Goal: Check status

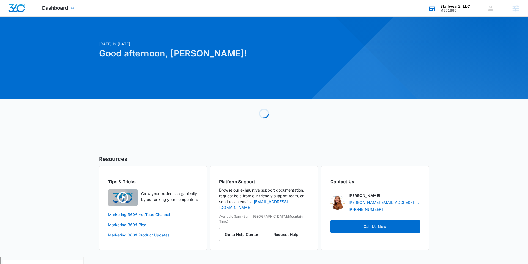
click at [463, 8] on div "Staffwear2, LLC" at bounding box center [456, 6] width 30 height 4
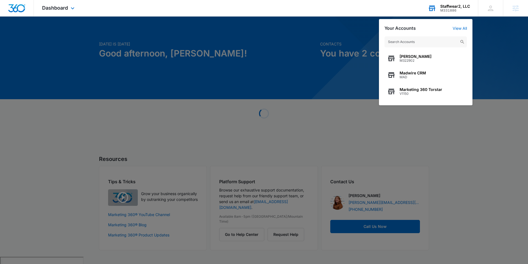
click at [420, 41] on input "text" at bounding box center [426, 41] width 83 height 11
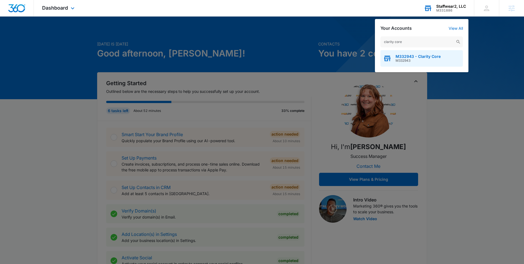
type input "clarity core"
click at [409, 59] on span "M332943" at bounding box center [418, 61] width 45 height 4
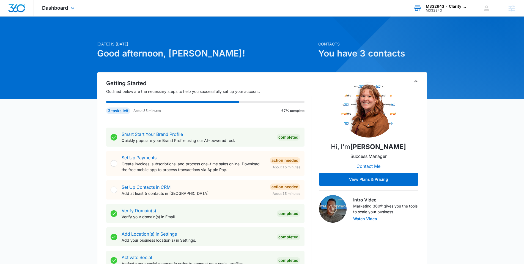
click at [60, 3] on div "Dashboard Apps Reputation Websites Forms CRM Email Social Payments POS Content …" at bounding box center [59, 8] width 50 height 16
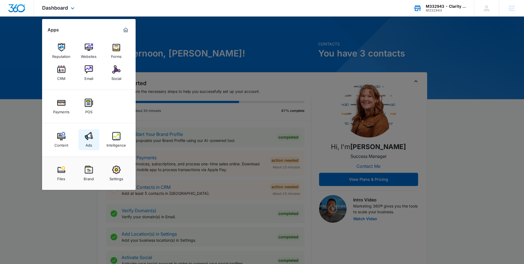
click at [87, 135] on img at bounding box center [89, 136] width 8 height 8
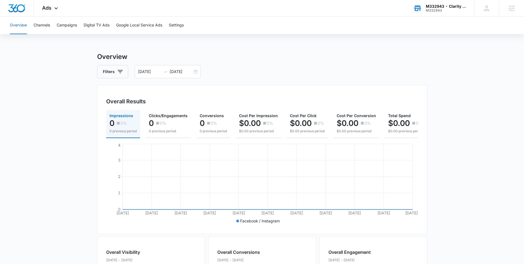
scroll to position [0, 8]
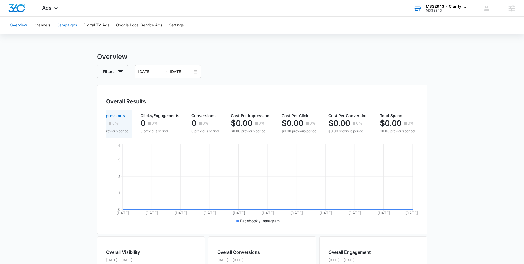
click at [67, 28] on button "Campaigns" at bounding box center [67, 26] width 20 height 18
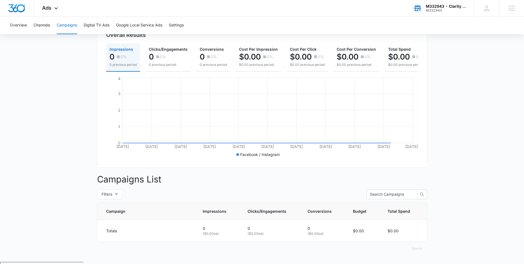
scroll to position [68, 0]
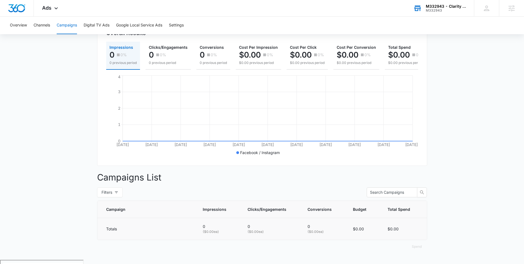
drag, startPoint x: 351, startPoint y: 236, endPoint x: 372, endPoint y: 237, distance: 21.2
click at [372, 237] on td "$0.00" at bounding box center [363, 229] width 35 height 22
drag, startPoint x: 354, startPoint y: 232, endPoint x: 367, endPoint y: 233, distance: 13.5
click at [367, 231] on p "$0.00" at bounding box center [363, 229] width 21 height 6
click at [353, 231] on p "$0.00" at bounding box center [363, 229] width 21 height 6
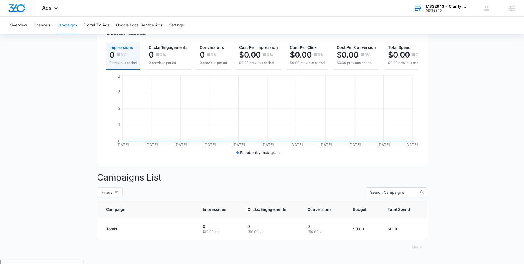
click at [82, 201] on main "Campaigns Filters [DATE] [DATE] Overall Results Impressions 0 0% 0 previous per…" at bounding box center [262, 121] width 524 height 276
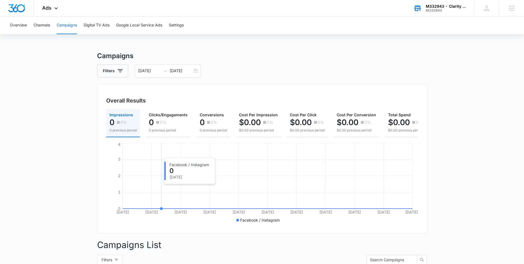
scroll to position [0, 0]
click at [56, 10] on icon at bounding box center [55, 10] width 3 height 2
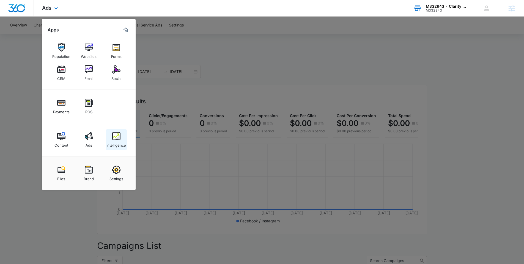
click at [117, 138] on img at bounding box center [116, 136] width 8 height 8
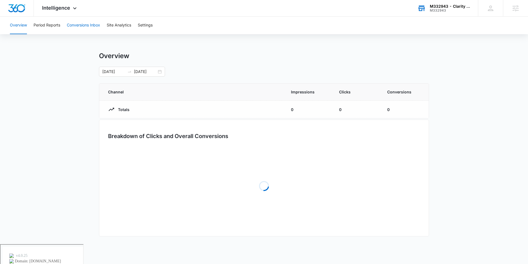
drag, startPoint x: 83, startPoint y: 25, endPoint x: 86, endPoint y: 22, distance: 4.7
click at [83, 25] on button "Conversions Inbox" at bounding box center [83, 26] width 33 height 18
